Goal: Check status

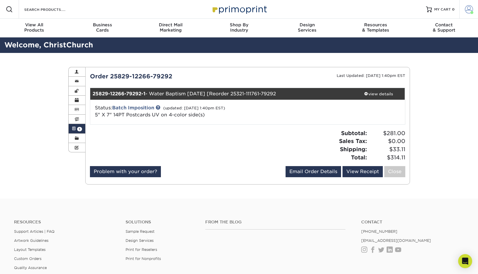
click at [471, 10] on span at bounding box center [469, 9] width 8 height 8
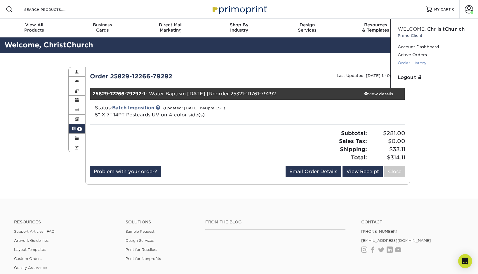
click at [422, 62] on link "Order History" at bounding box center [434, 63] width 73 height 8
click at [229, 164] on div at bounding box center [167, 147] width 162 height 37
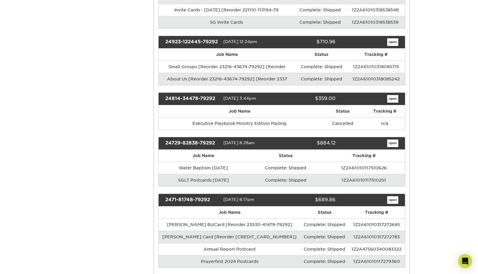
scroll to position [1108, 0]
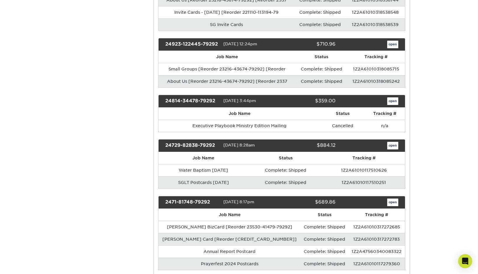
click at [394, 41] on link "open" at bounding box center [393, 45] width 11 height 8
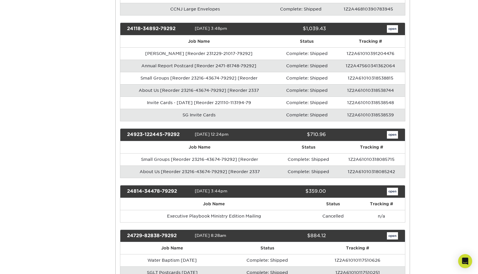
scroll to position [0, 0]
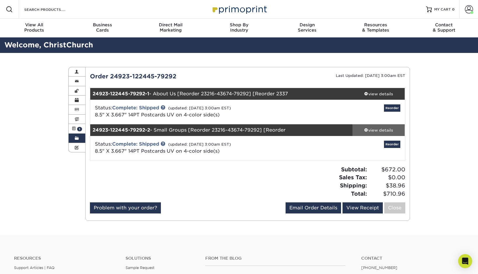
click at [365, 130] on span at bounding box center [366, 130] width 4 height 4
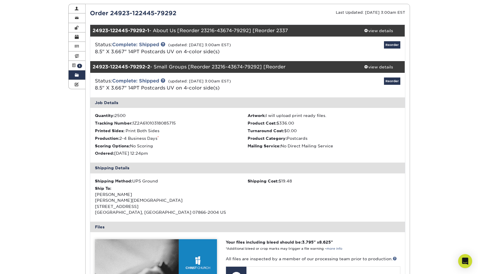
scroll to position [60, 0]
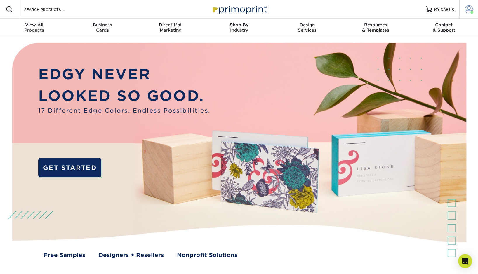
click at [468, 11] on span at bounding box center [469, 9] width 8 height 8
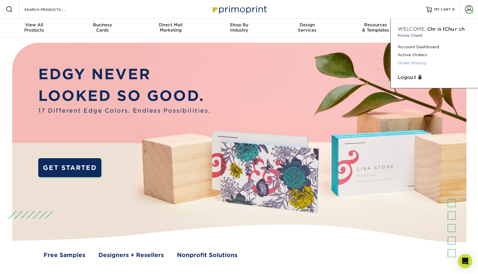
click at [410, 63] on link "Order History" at bounding box center [434, 63] width 73 height 8
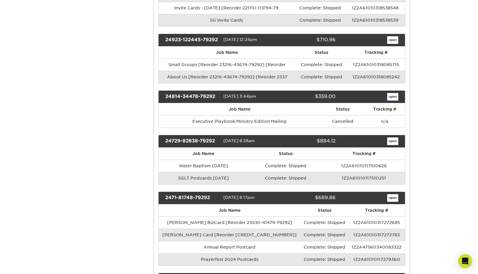
scroll to position [1113, 0]
